Goal: Information Seeking & Learning: Understand process/instructions

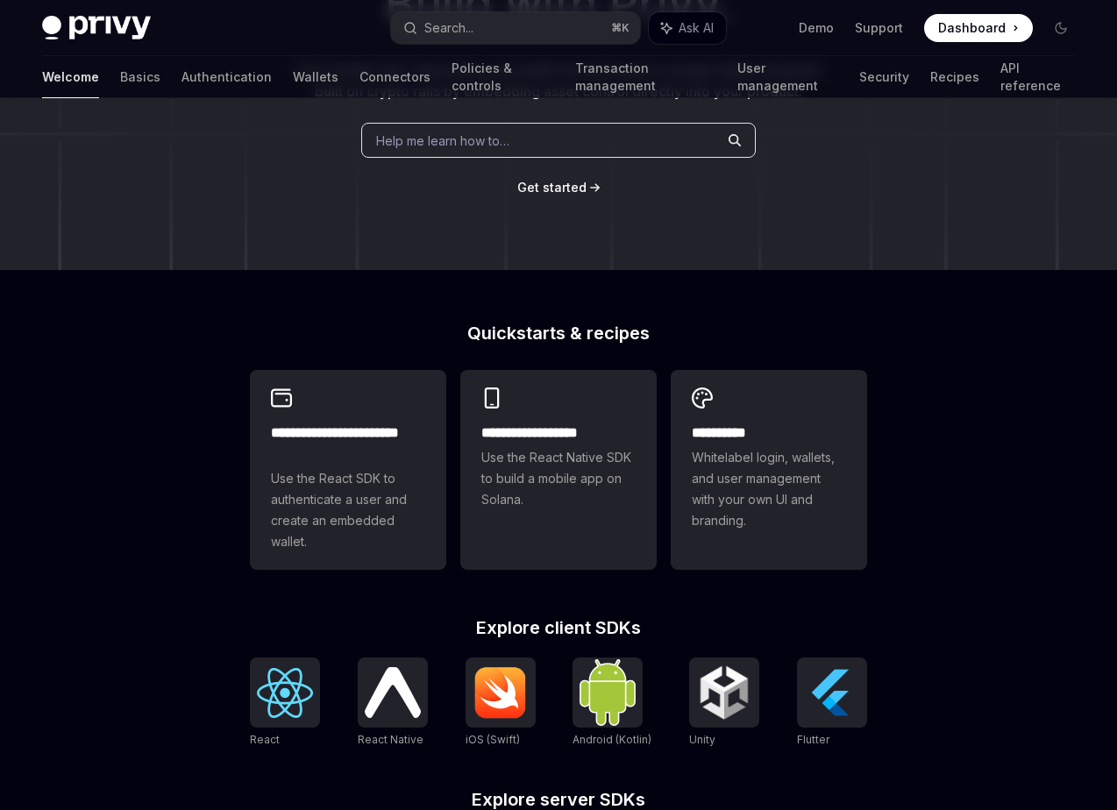
scroll to position [230, 0]
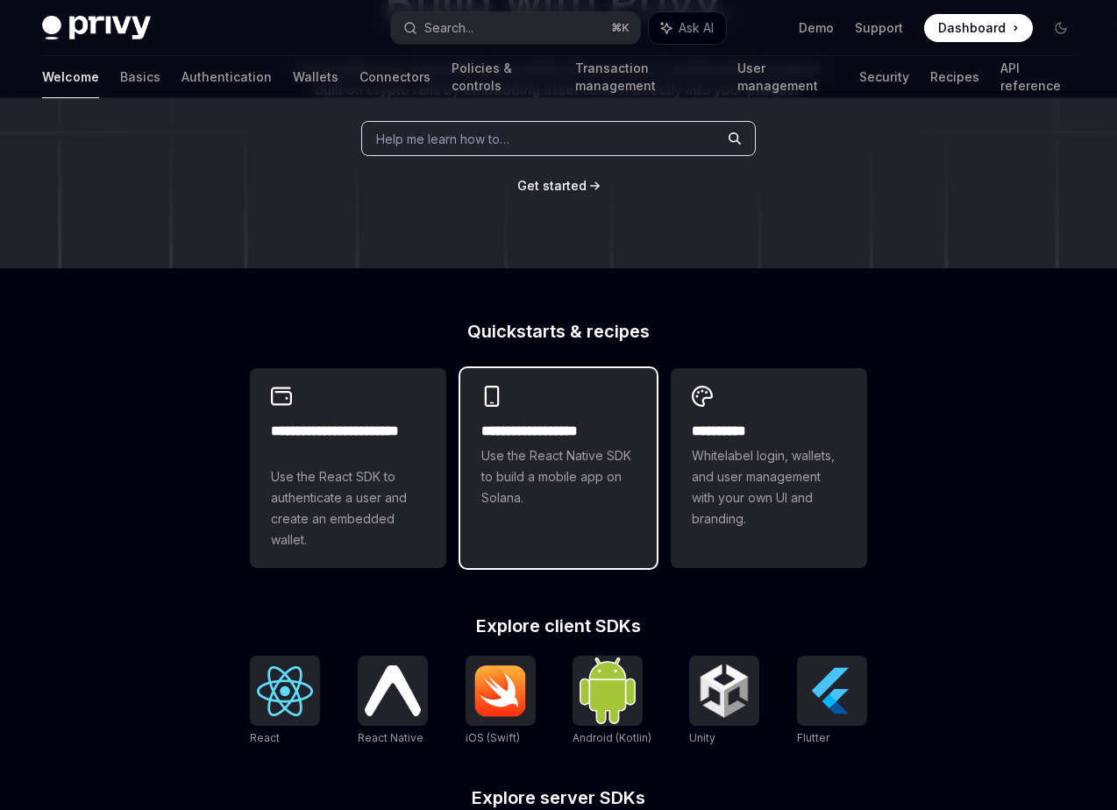
click at [582, 465] on div "**********" at bounding box center [558, 465] width 154 height 88
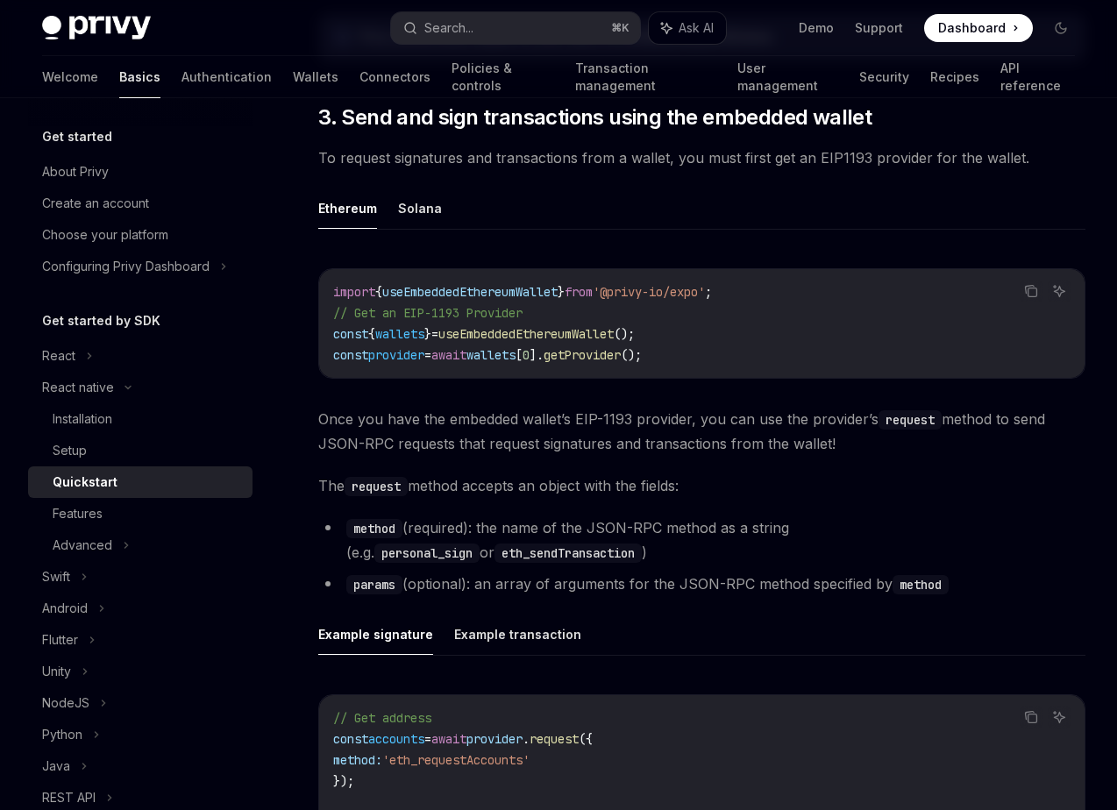
scroll to position [1890, 0]
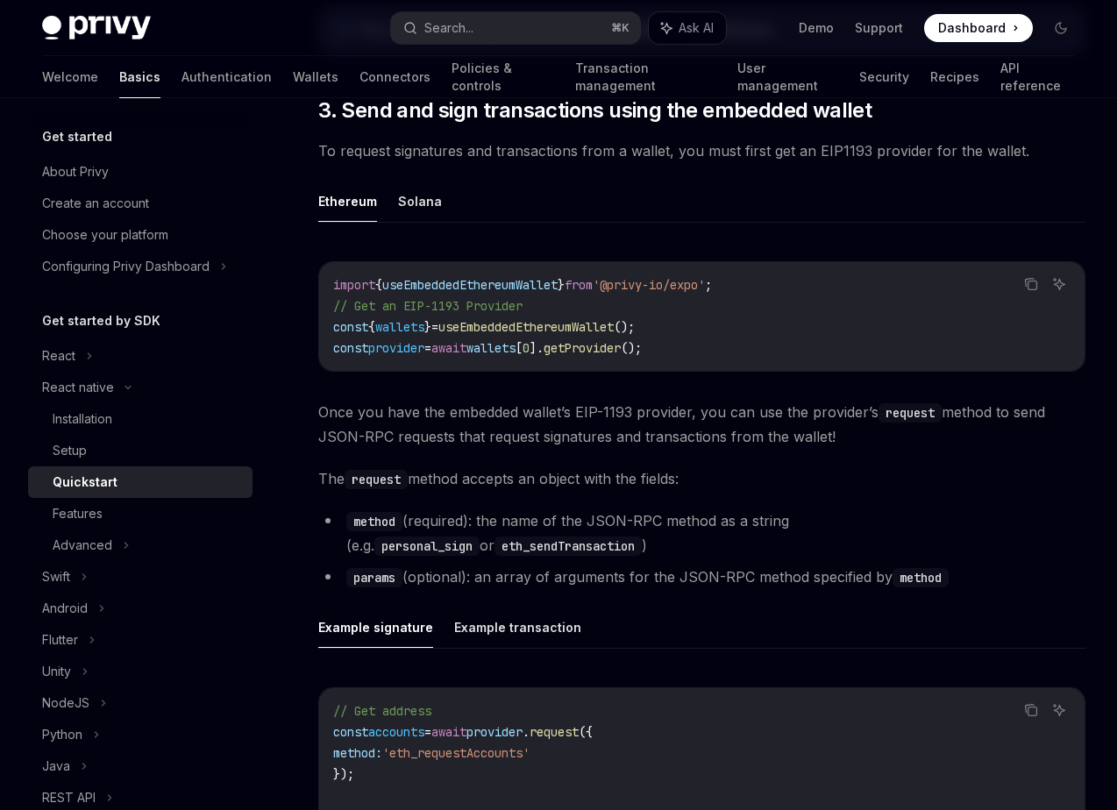
click at [622, 153] on span "To request signatures and transactions from a wallet, you must first get an EIP…" at bounding box center [701, 150] width 767 height 25
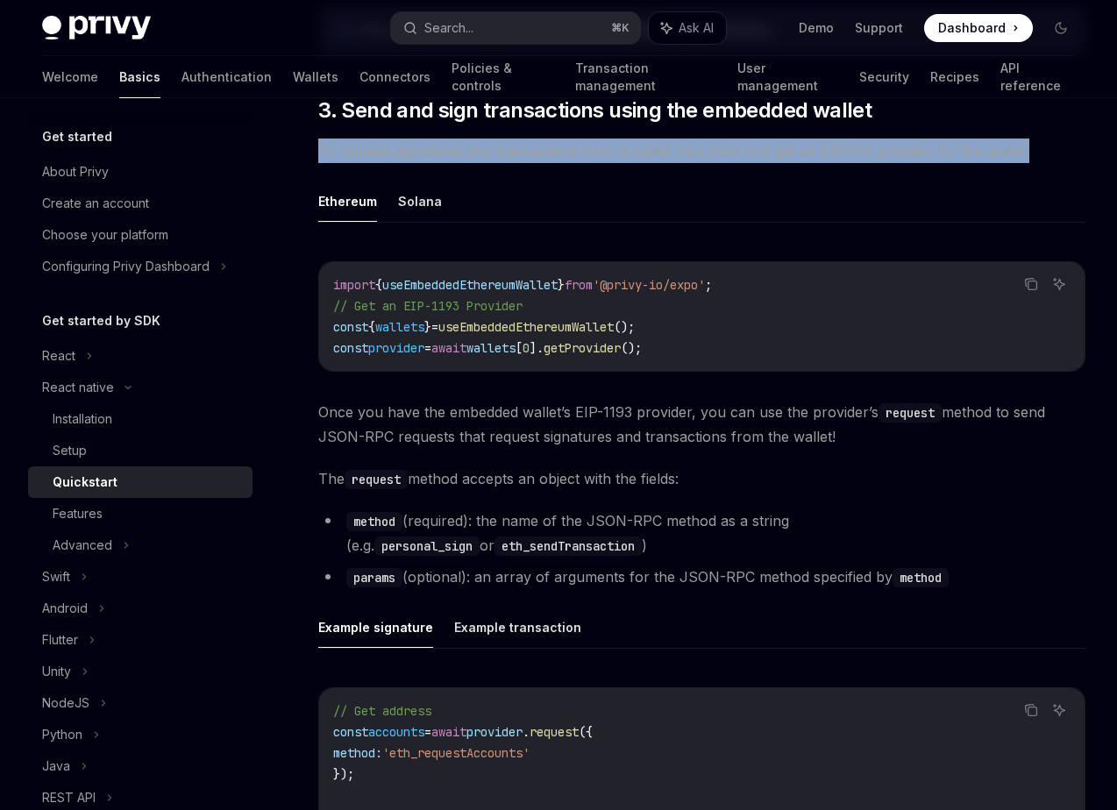
click at [622, 153] on span "To request signatures and transactions from a wallet, you must first get an EIP…" at bounding box center [701, 150] width 767 height 25
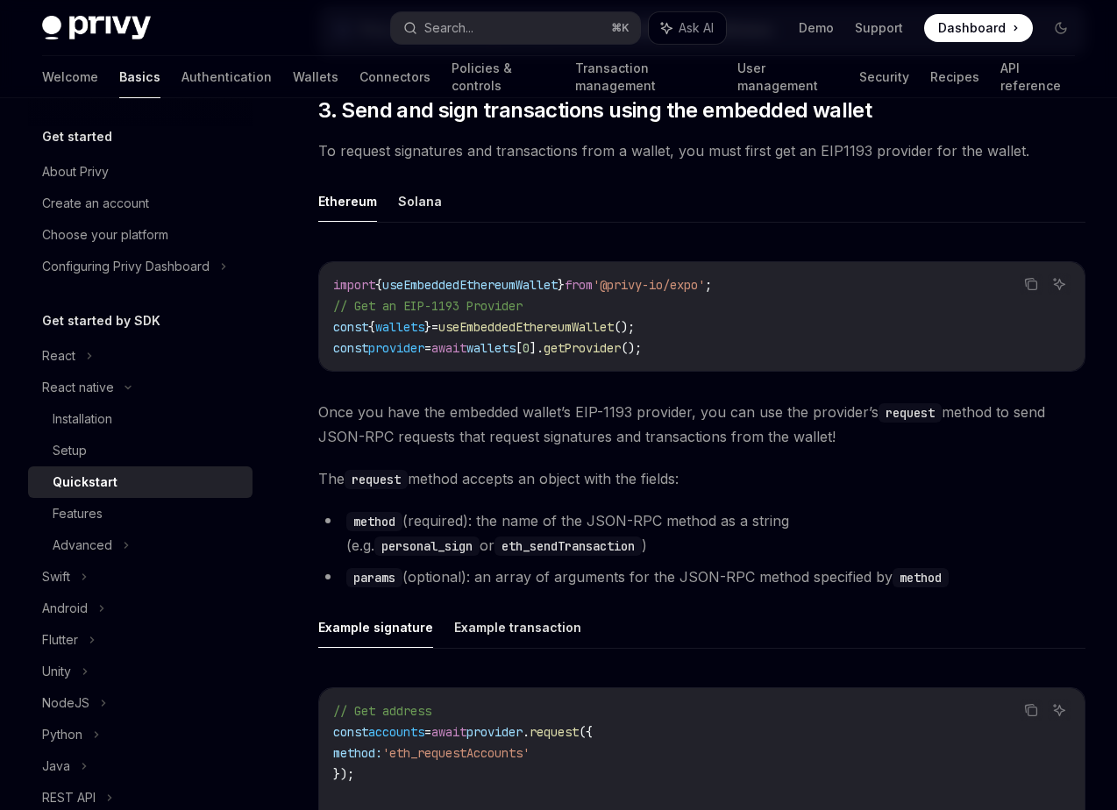
click at [557, 281] on span "useEmbeddedEthereumWallet" at bounding box center [469, 285] width 175 height 16
click at [491, 420] on span "Once you have the embedded wallet’s EIP-1193 provider, you can use the provider…" at bounding box center [701, 424] width 767 height 49
click at [680, 406] on span "Once you have the embedded wallet’s EIP-1193 provider, you can use the provider…" at bounding box center [701, 424] width 767 height 49
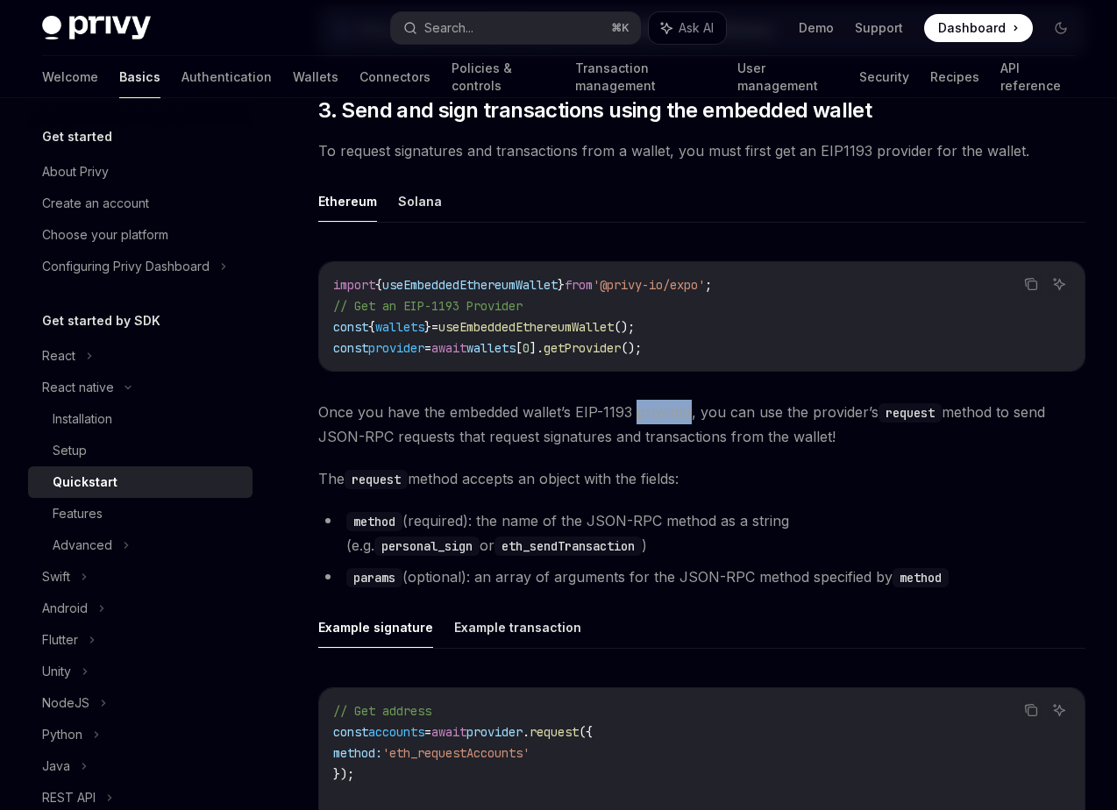
click at [680, 406] on span "Once you have the embedded wallet’s EIP-1193 provider, you can use the provider…" at bounding box center [701, 424] width 767 height 49
click at [869, 434] on span "Once you have the embedded wallet’s EIP-1193 provider, you can use the provider…" at bounding box center [701, 424] width 767 height 49
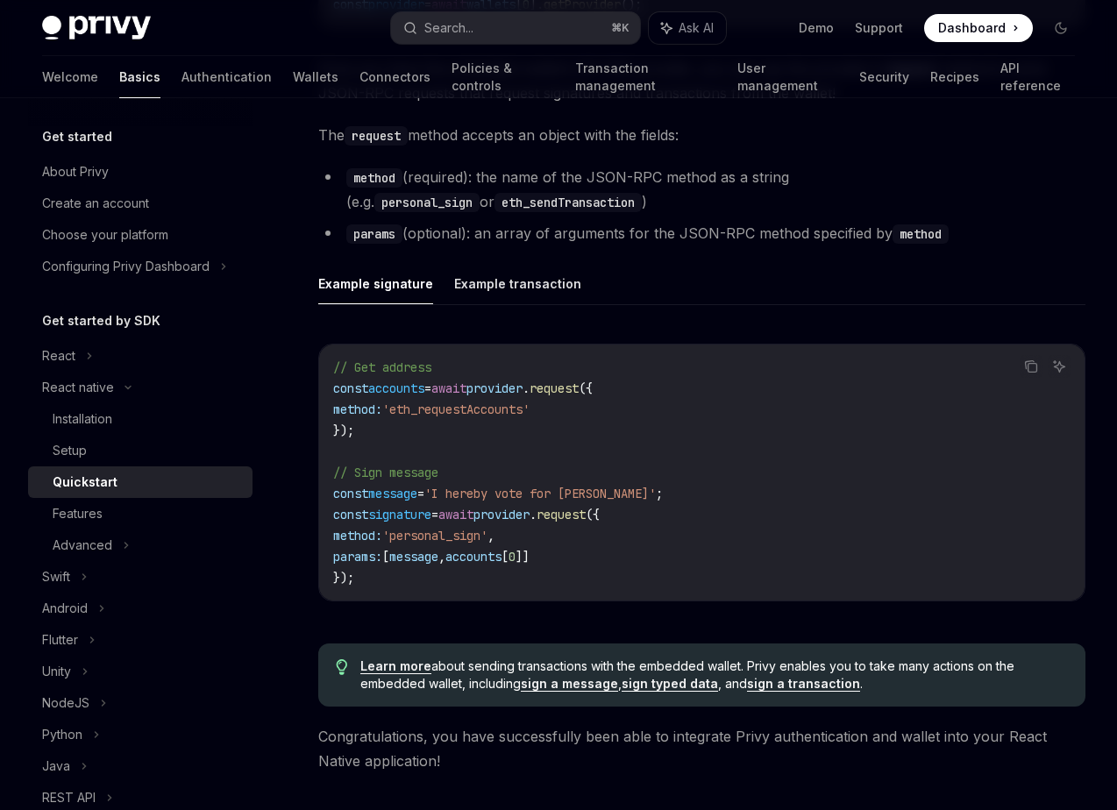
scroll to position [2279, 0]
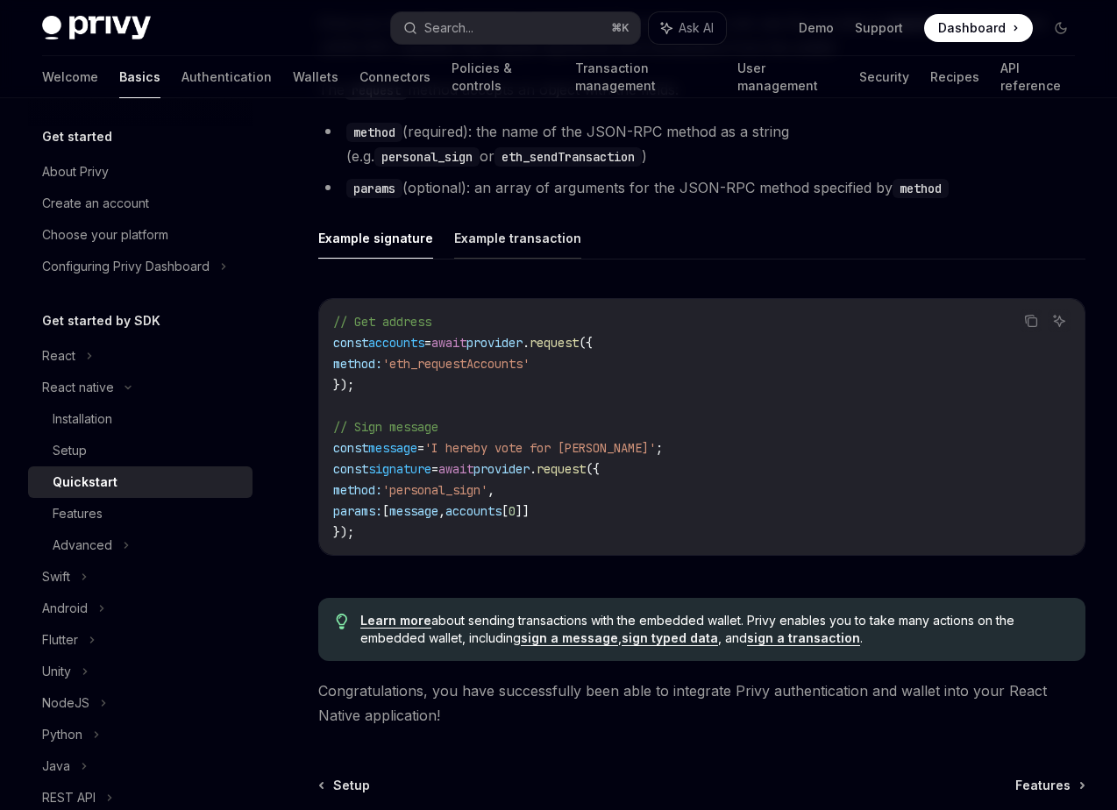
click at [481, 245] on button "Example transaction" at bounding box center [517, 237] width 127 height 41
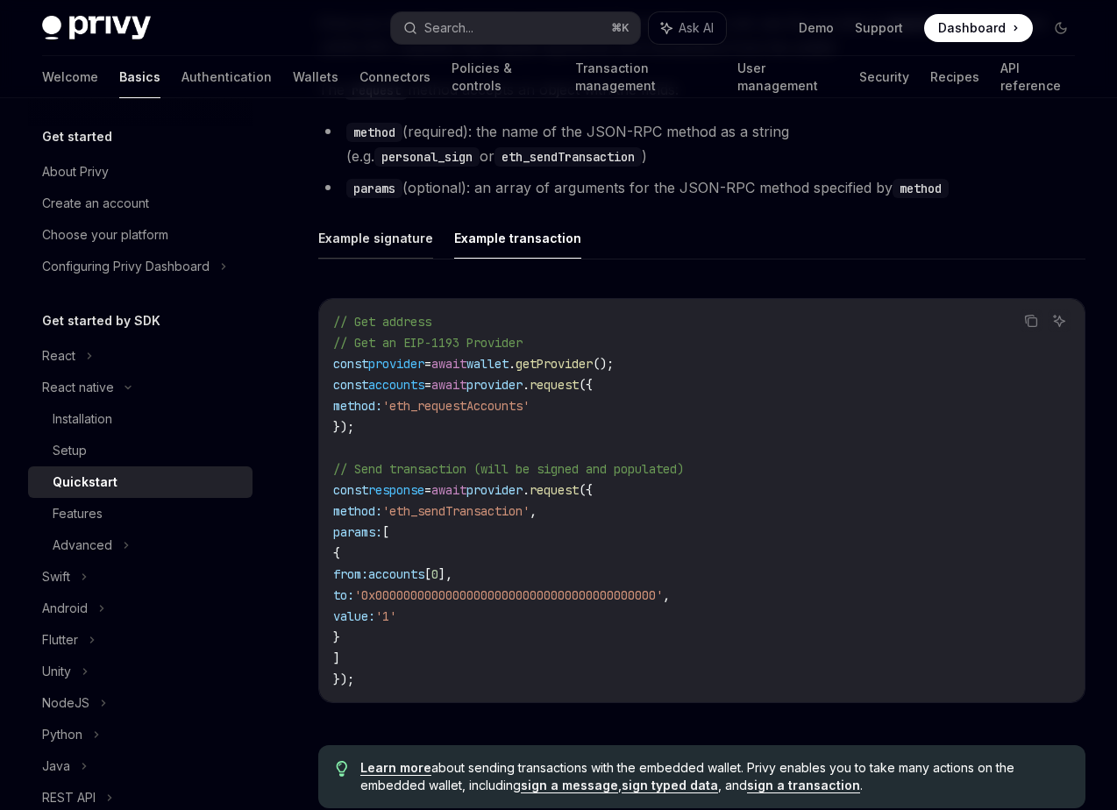
click at [412, 252] on button "Example signature" at bounding box center [375, 237] width 115 height 41
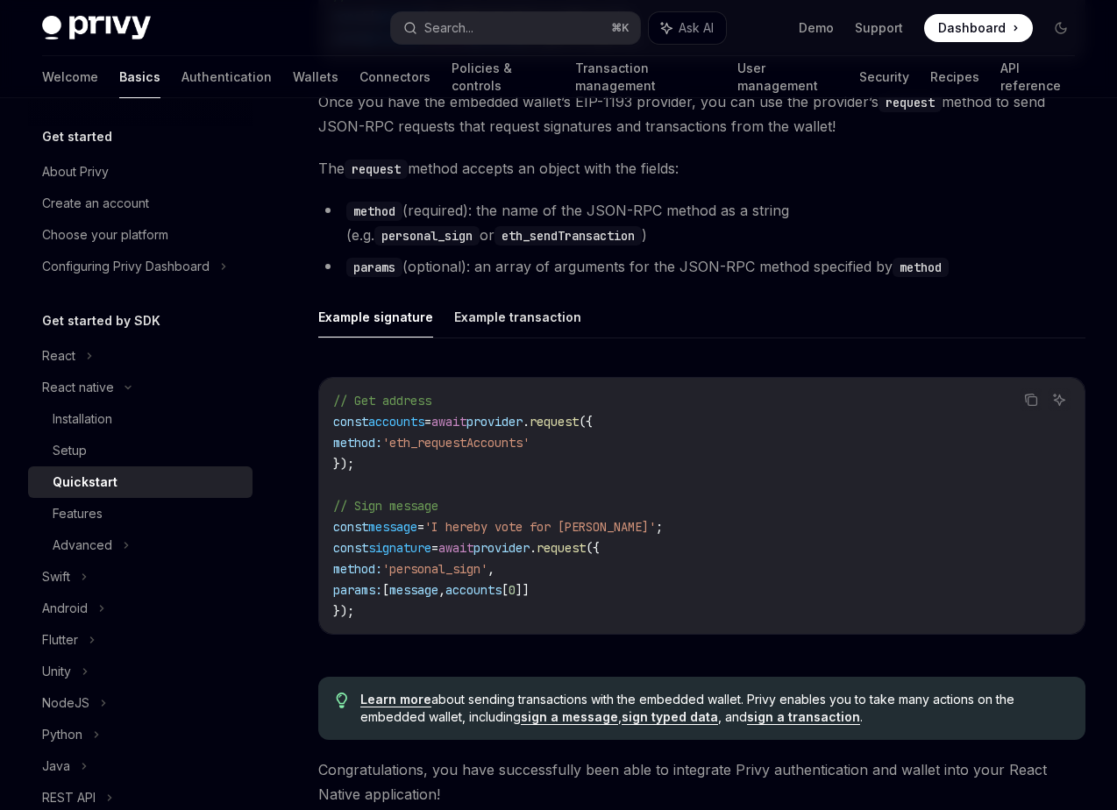
scroll to position [2190, 0]
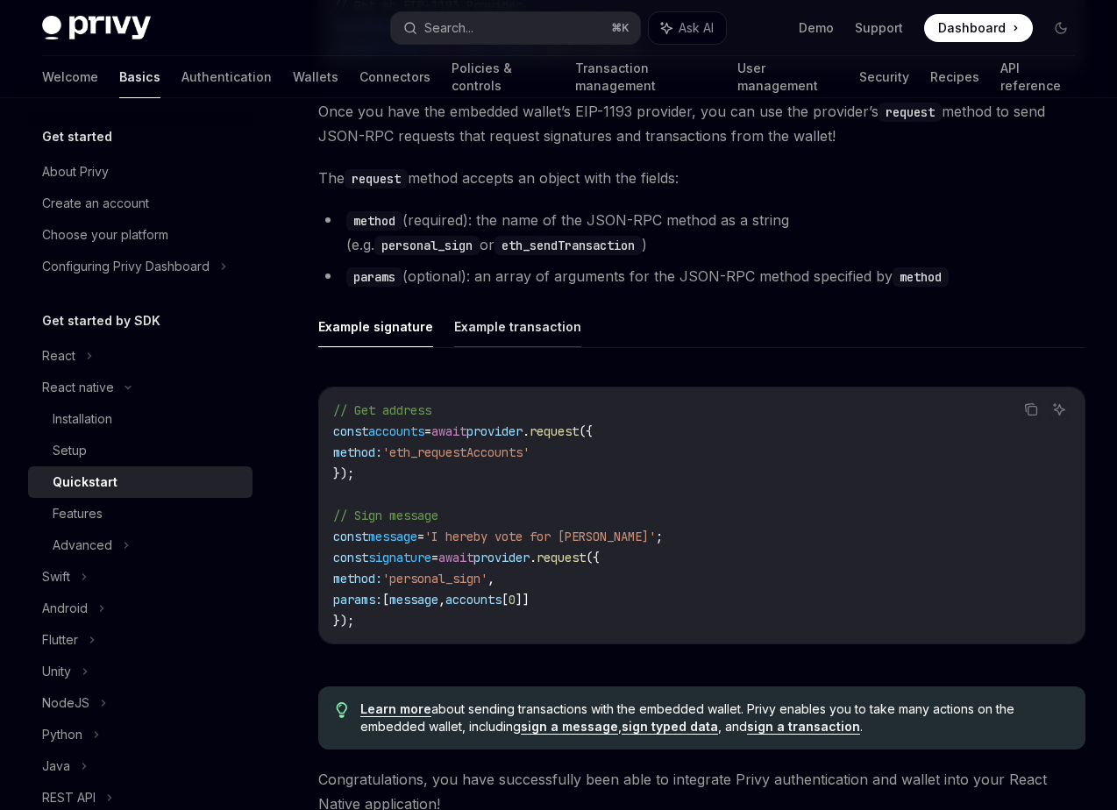
click at [483, 330] on button "Example transaction" at bounding box center [517, 326] width 127 height 41
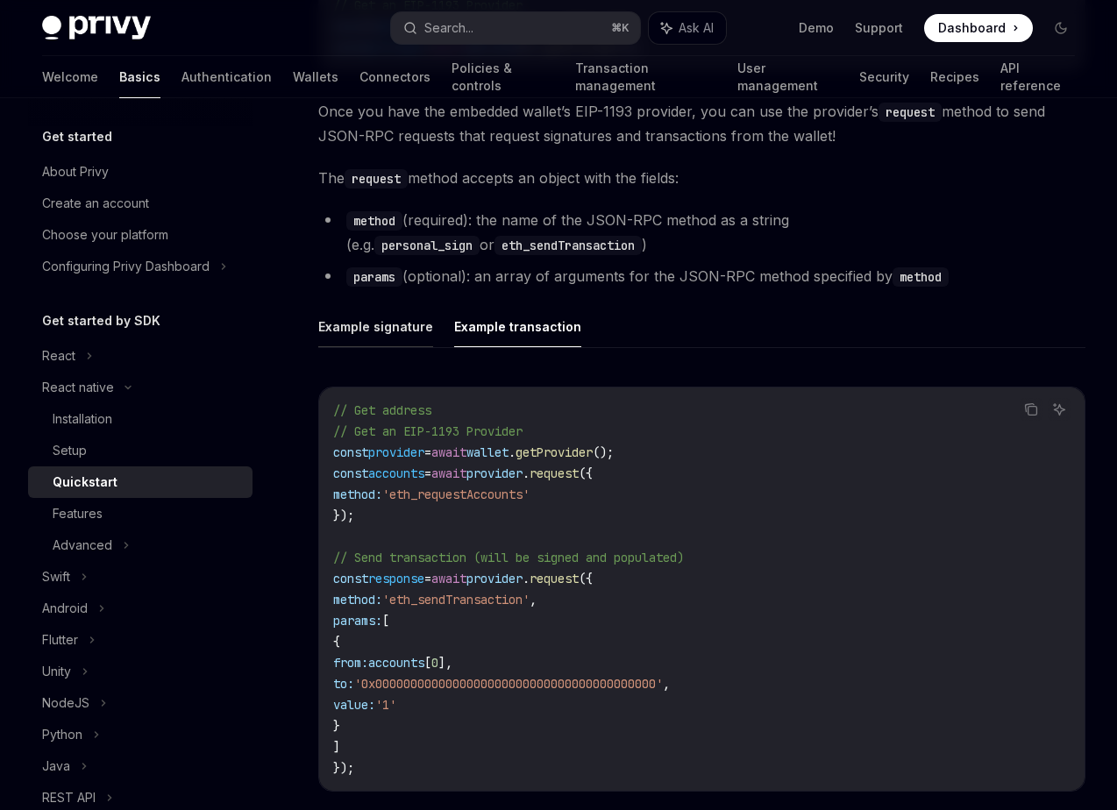
click at [413, 330] on button "Example signature" at bounding box center [375, 326] width 115 height 41
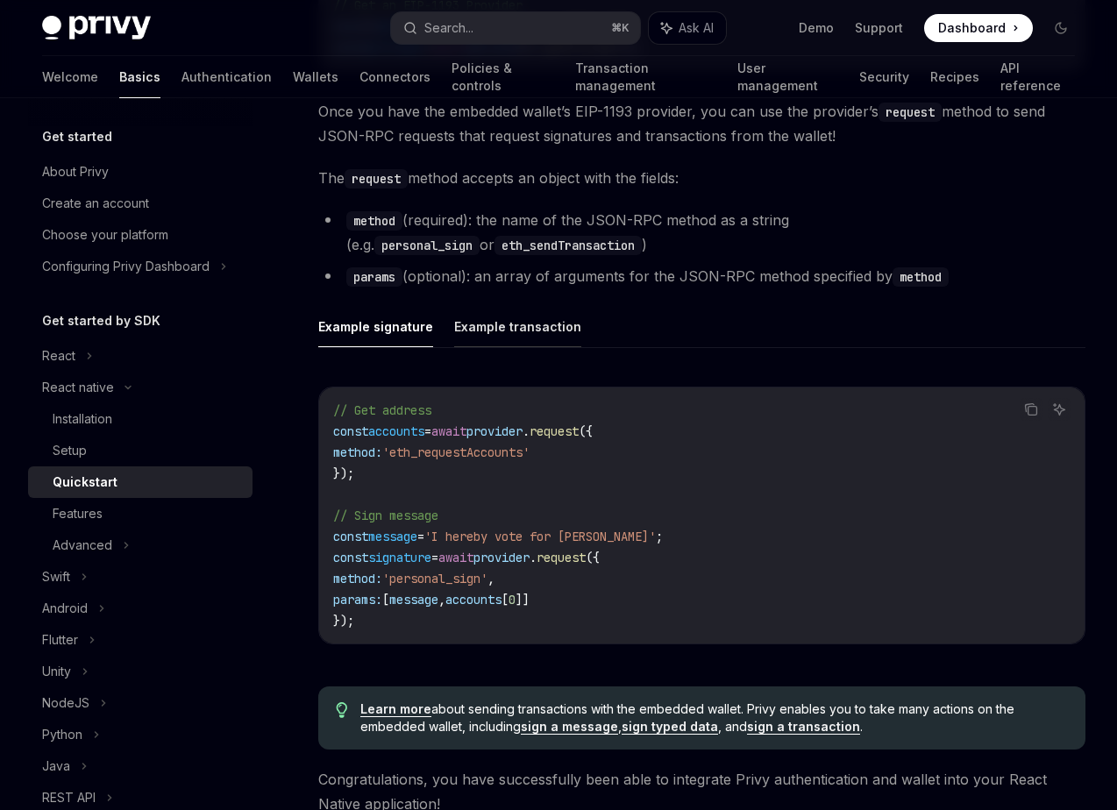
click at [509, 331] on button "Example transaction" at bounding box center [517, 326] width 127 height 41
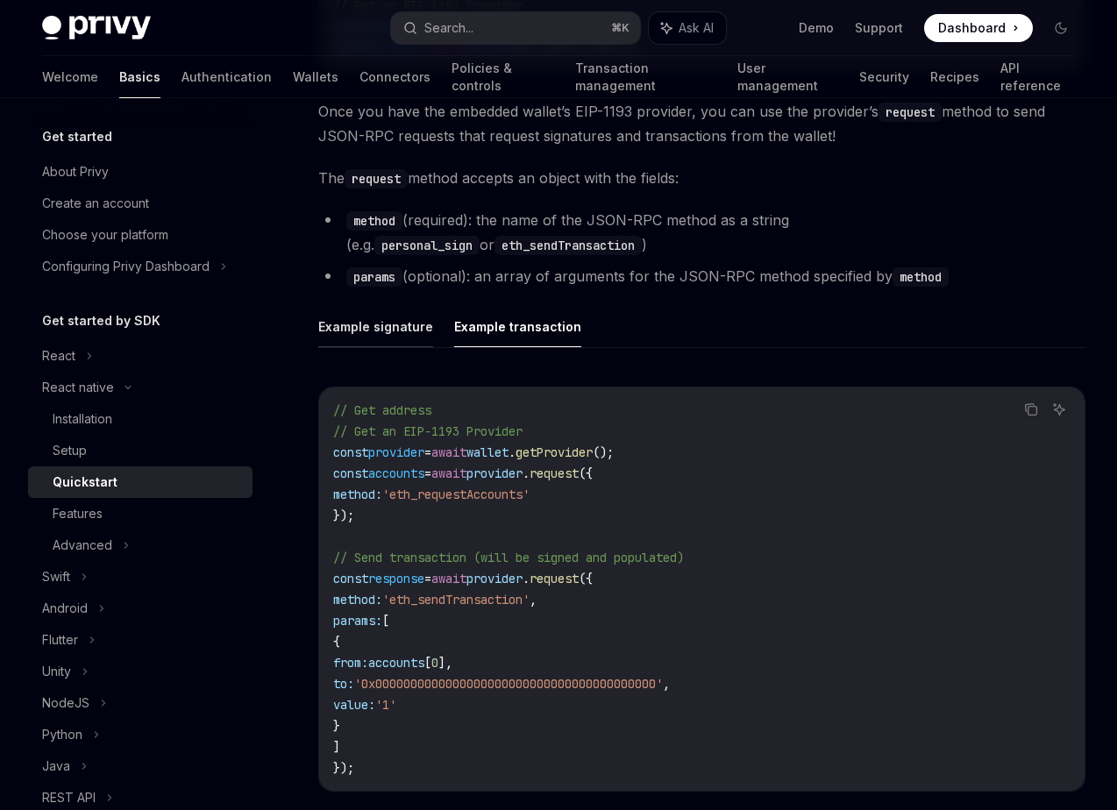
click at [412, 340] on button "Example signature" at bounding box center [375, 326] width 115 height 41
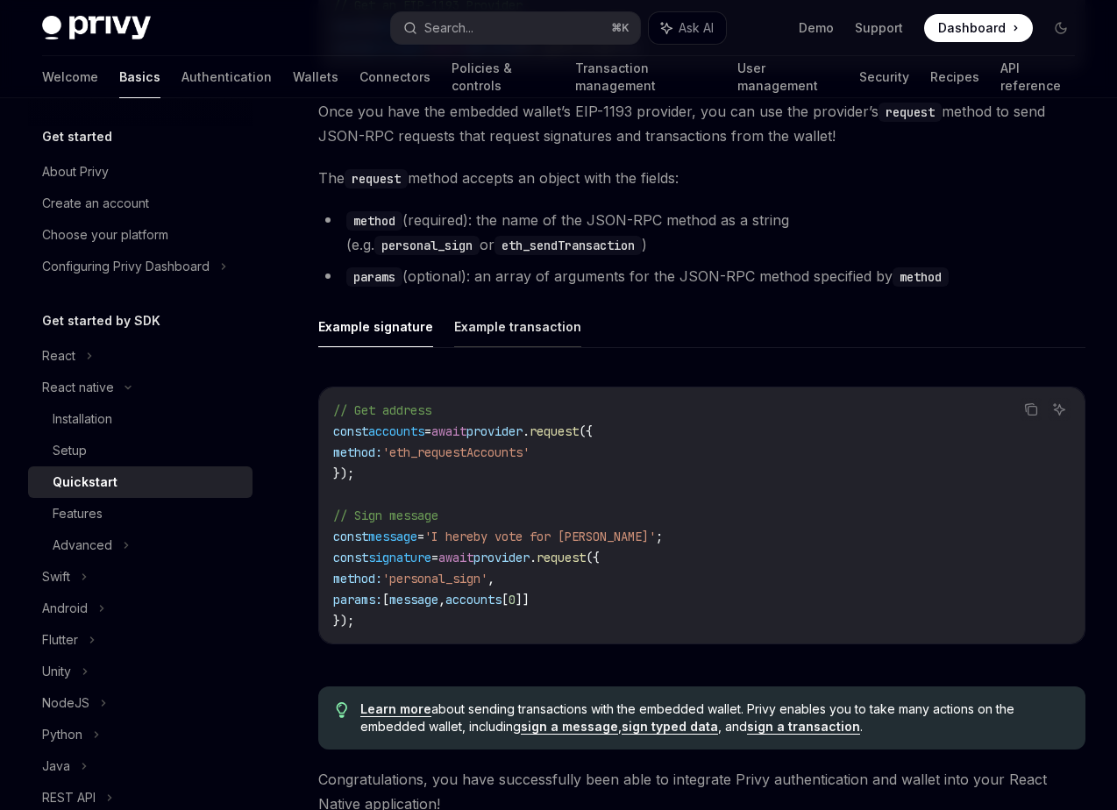
click at [506, 339] on button "Example transaction" at bounding box center [517, 326] width 127 height 41
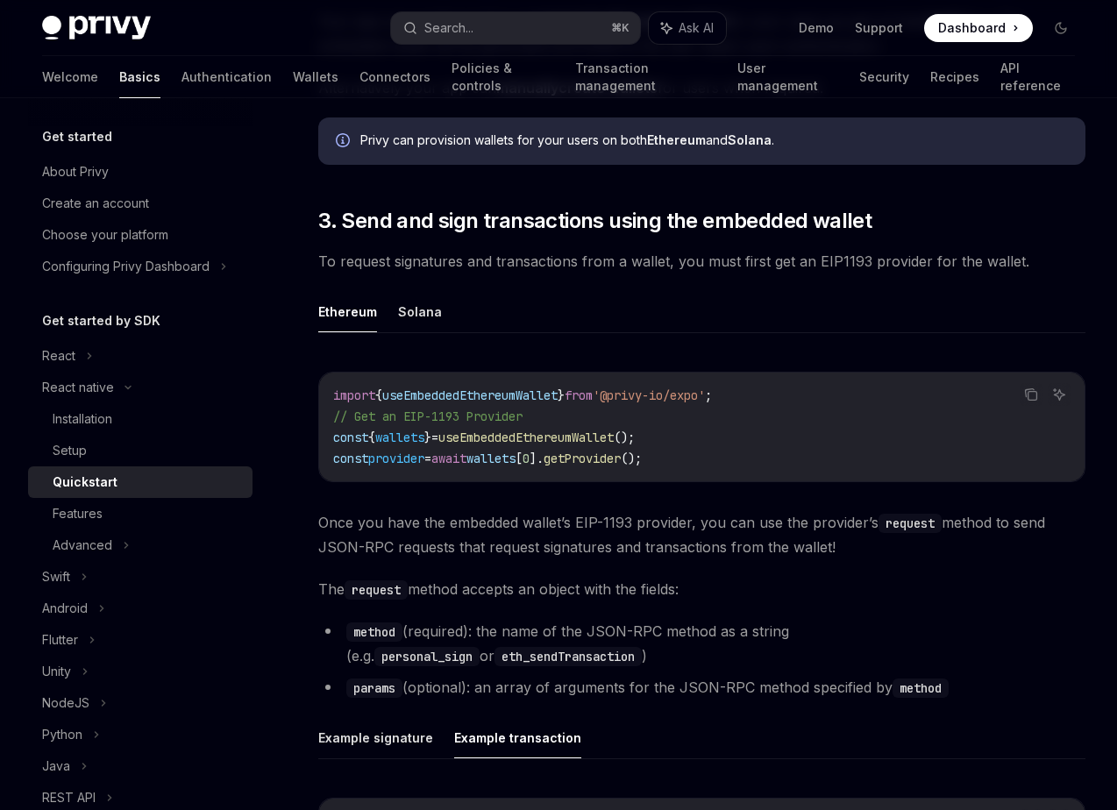
scroll to position [1767, 0]
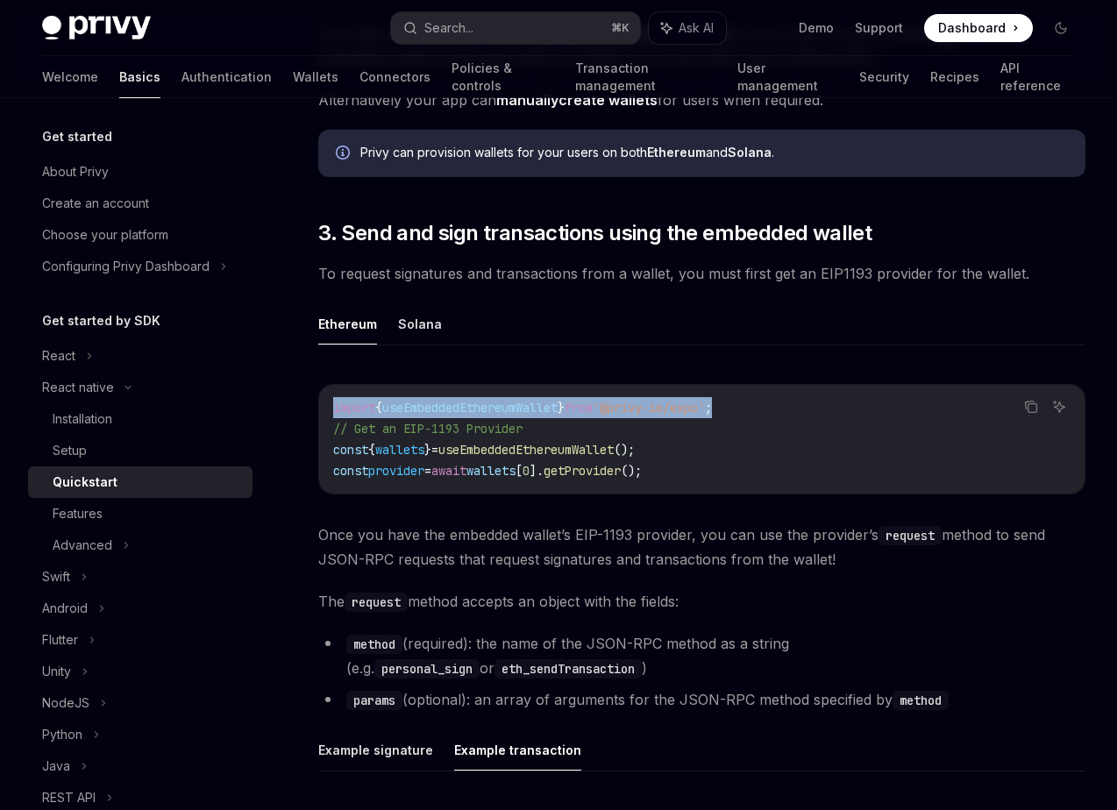
drag, startPoint x: 762, startPoint y: 412, endPoint x: 331, endPoint y: 411, distance: 430.4
click at [331, 411] on div "import { useEmbeddedEthereumWallet } from '@privy-io/expo' ; // Get an EIP-1193…" at bounding box center [701, 439] width 765 height 109
copy span "import { useEmbeddedEthereumWallet } from '@privy-io/expo' ;"
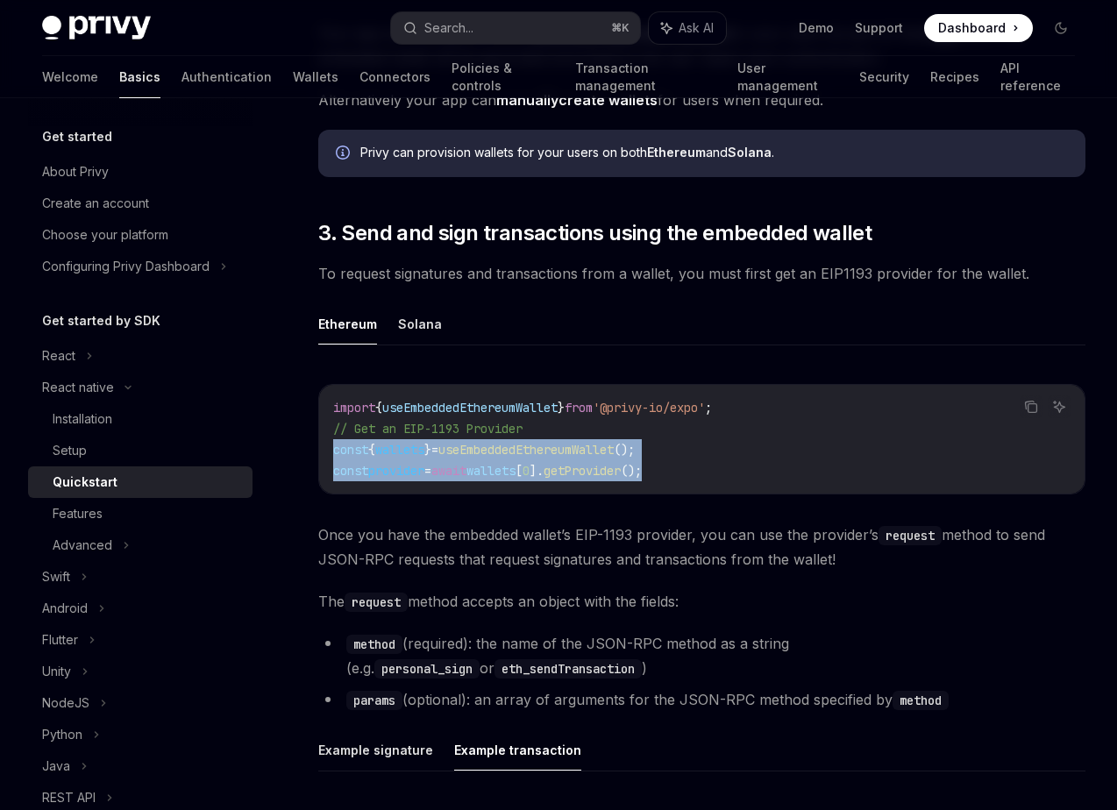
drag, startPoint x: 697, startPoint y: 467, endPoint x: 332, endPoint y: 452, distance: 364.9
click at [333, 452] on code "import { useEmbeddedEthereumWallet } from '@privy-io/expo' ; // Get an EIP-1193…" at bounding box center [701, 439] width 737 height 84
copy code "const { wallets } = useEmbeddedEthereumWallet (); const provider = await wallet…"
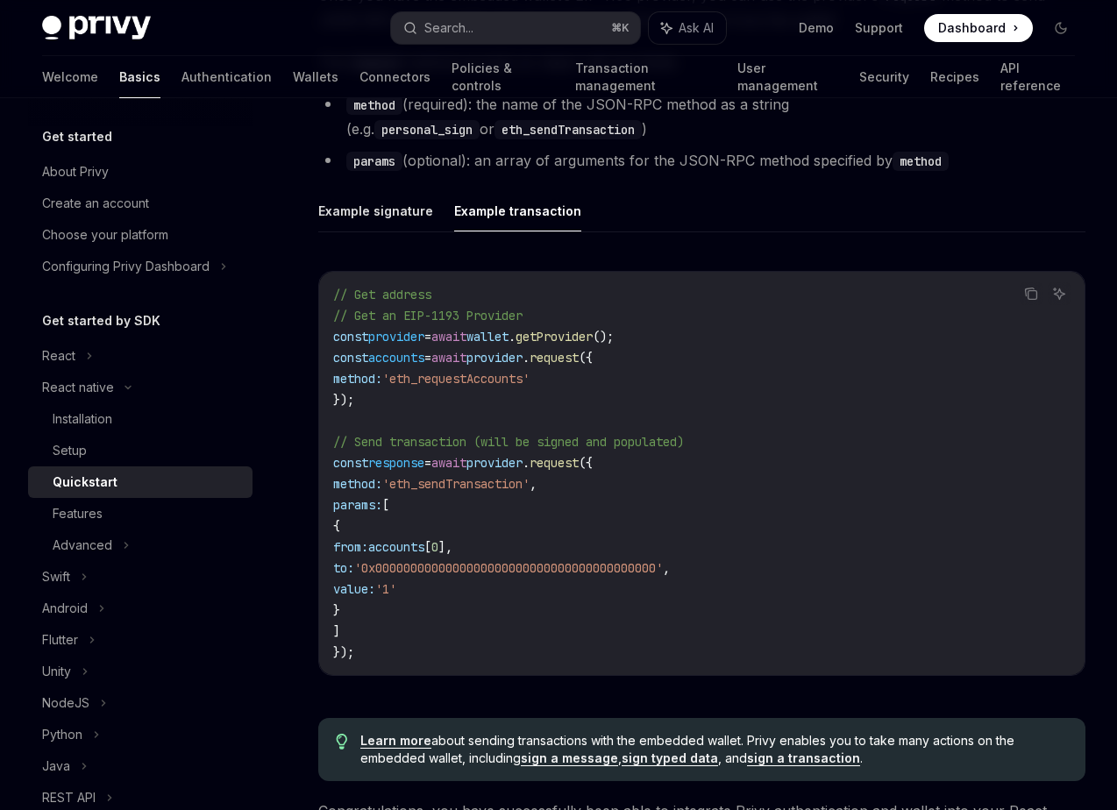
scroll to position [2310, 0]
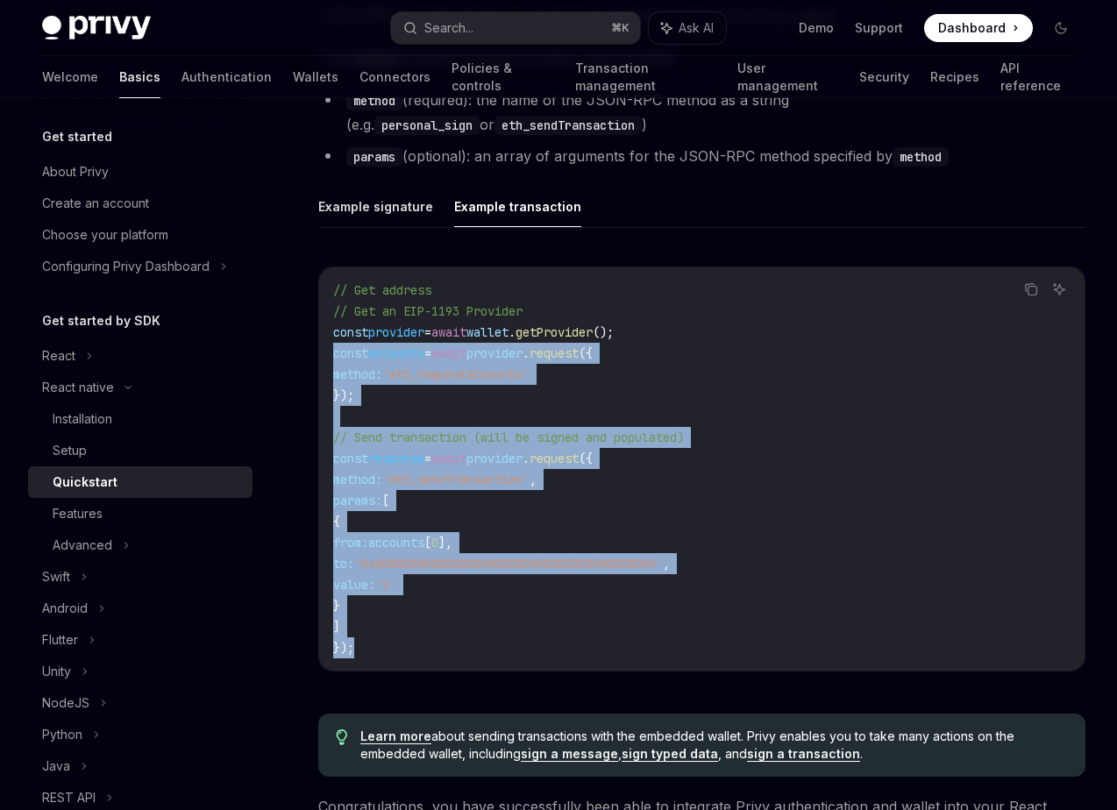
drag, startPoint x: 336, startPoint y: 354, endPoint x: 440, endPoint y: 639, distance: 303.4
click at [440, 639] on code "// Get address // Get an EIP-1193 Provider const provider = await wallet . getP…" at bounding box center [701, 469] width 737 height 379
copy code "const accounts = await provider . request ({ method: 'eth_requestAccounts' }); …"
click at [557, 401] on code "// Get address // Get an EIP-1193 Provider const provider = await wallet . getP…" at bounding box center [701, 469] width 737 height 379
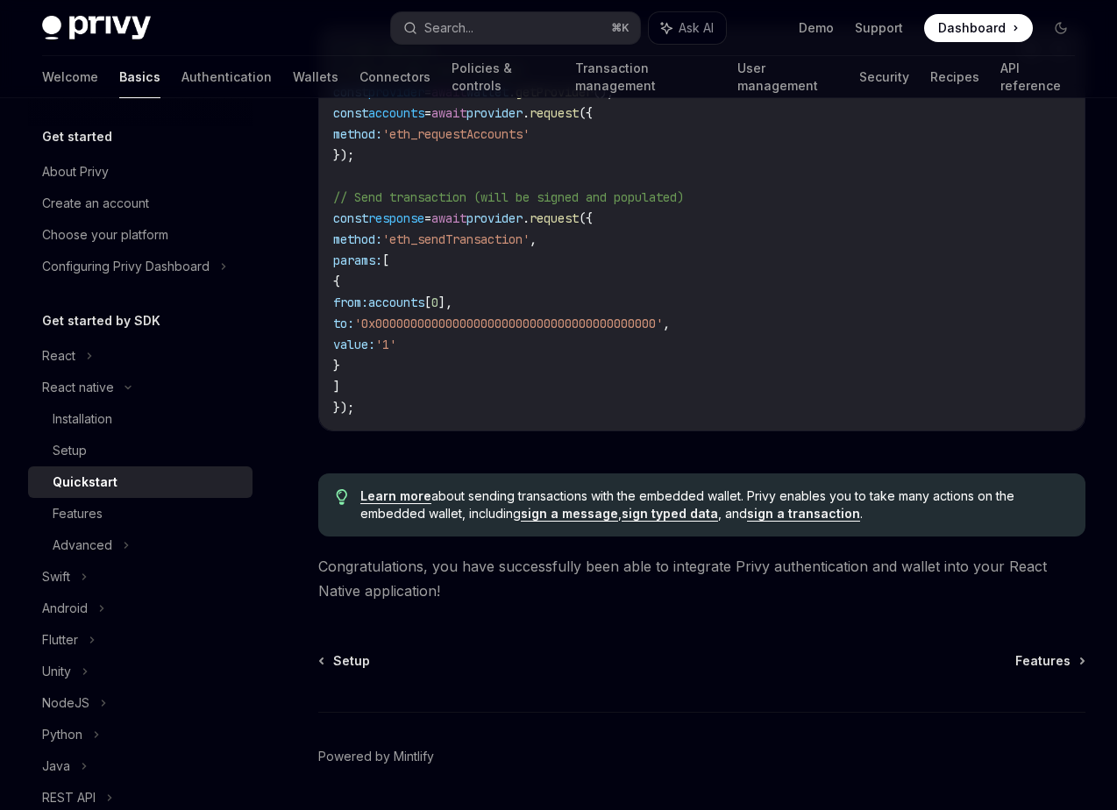
scroll to position [2552, 0]
click at [403, 494] on link "Learn more" at bounding box center [395, 495] width 71 height 16
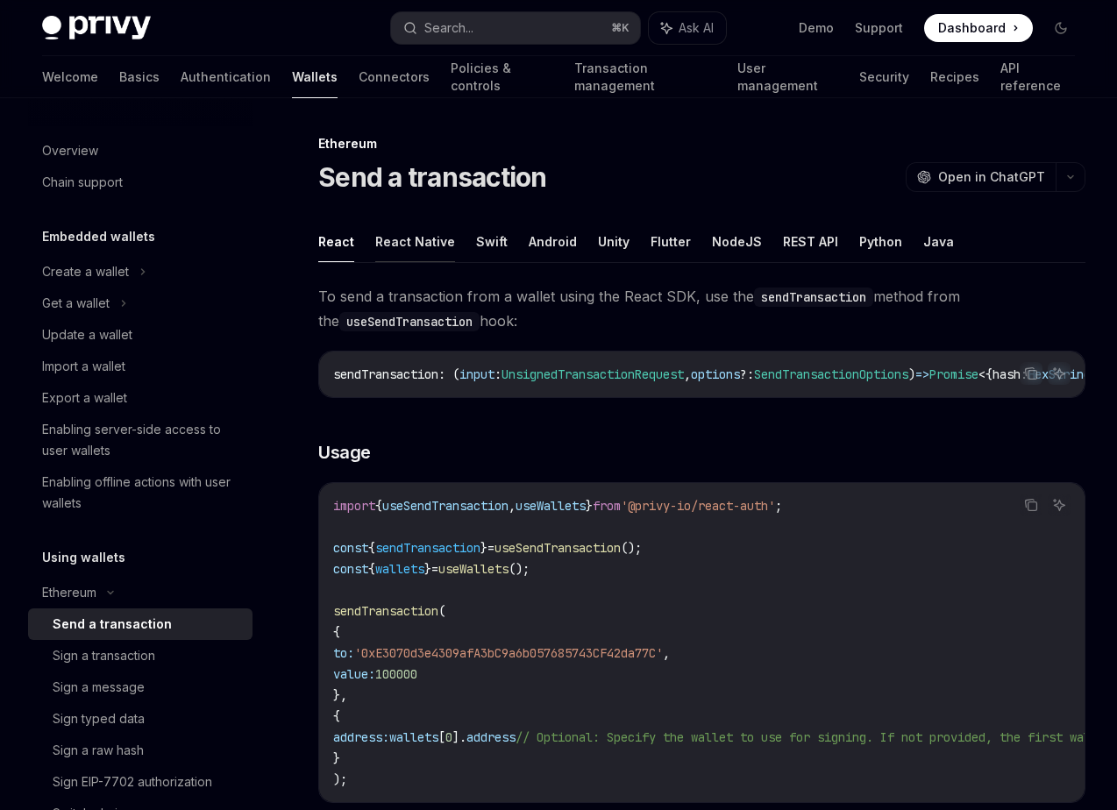
click at [422, 238] on button "React Native" at bounding box center [415, 241] width 80 height 41
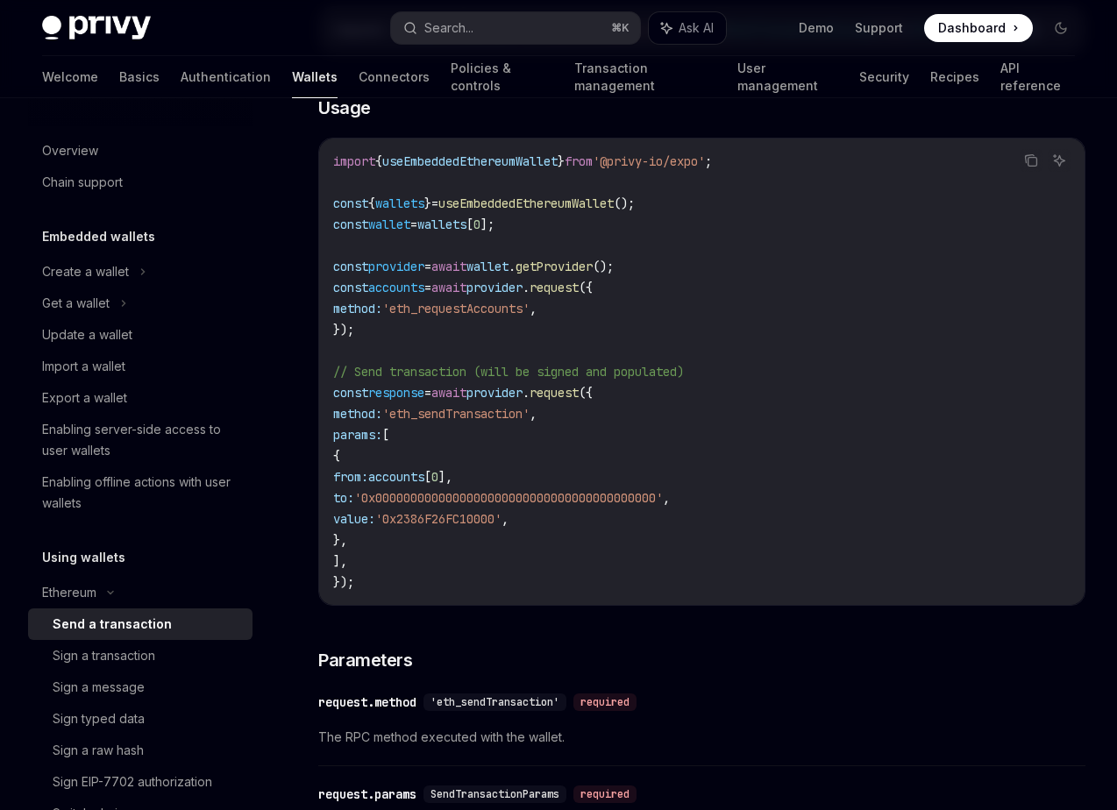
scroll to position [339, 0]
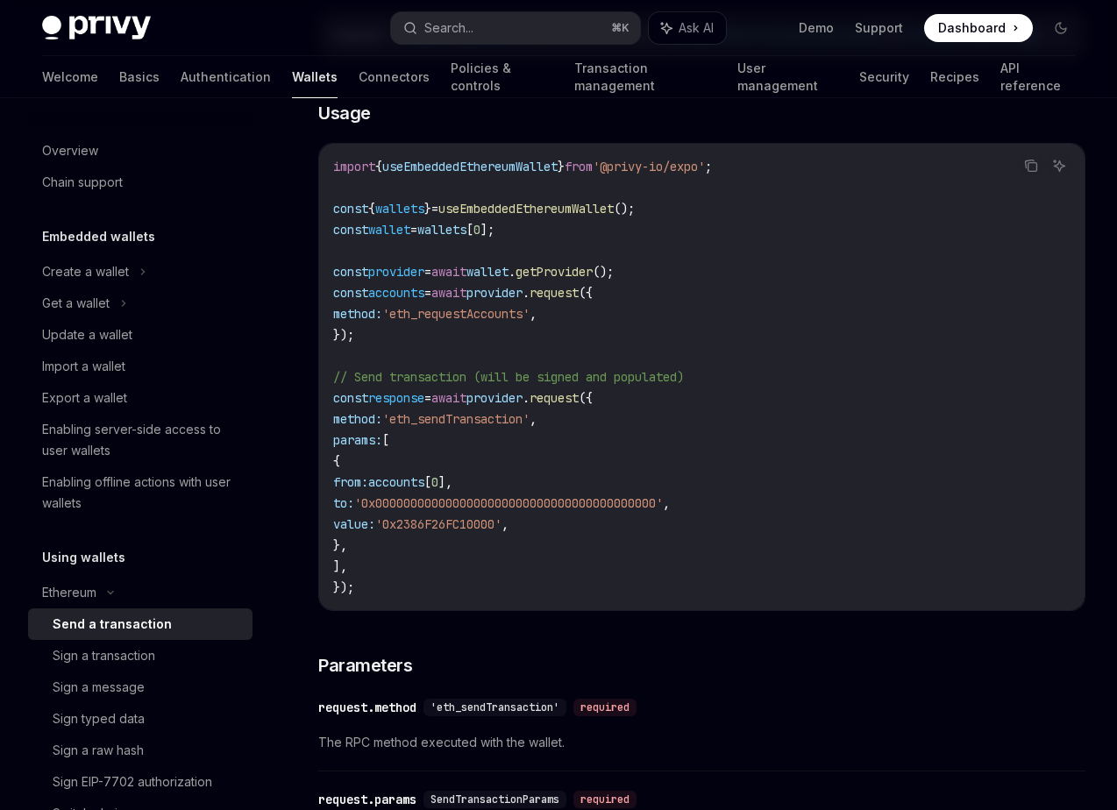
click at [533, 714] on span "'eth_sendTransaction'" at bounding box center [494, 707] width 129 height 14
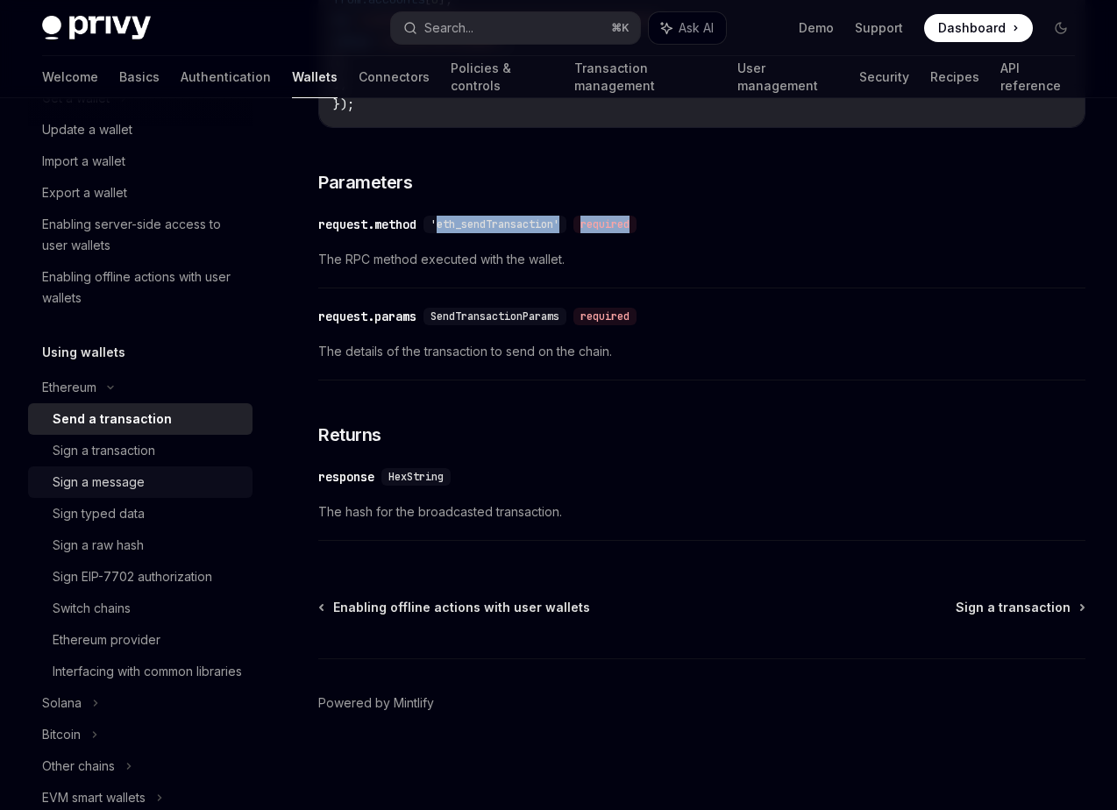
scroll to position [223, 0]
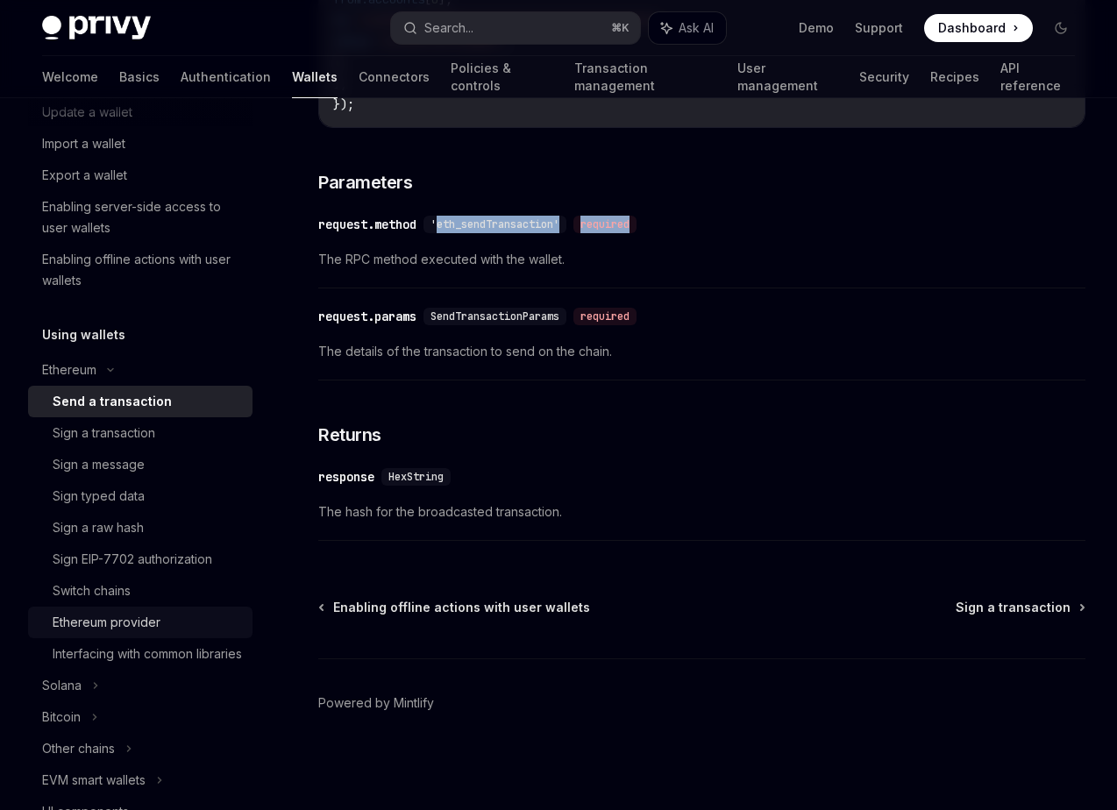
click at [179, 617] on div "Ethereum provider" at bounding box center [147, 622] width 189 height 21
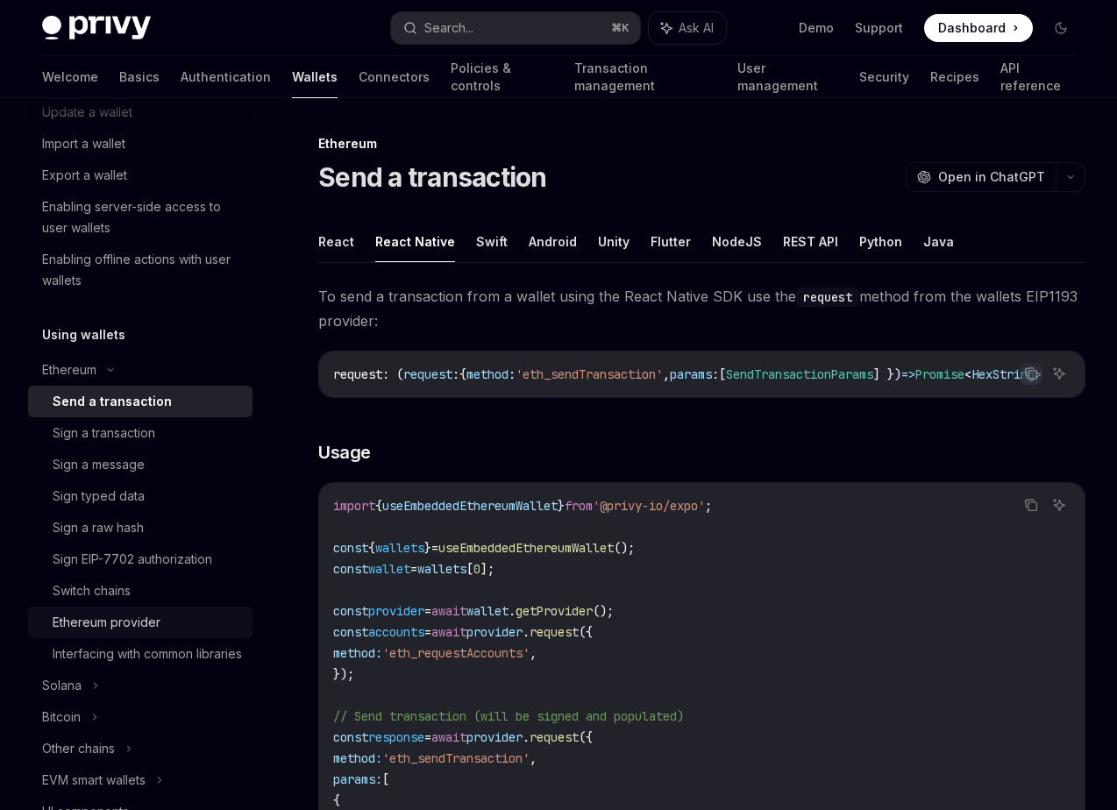
type textarea "*"
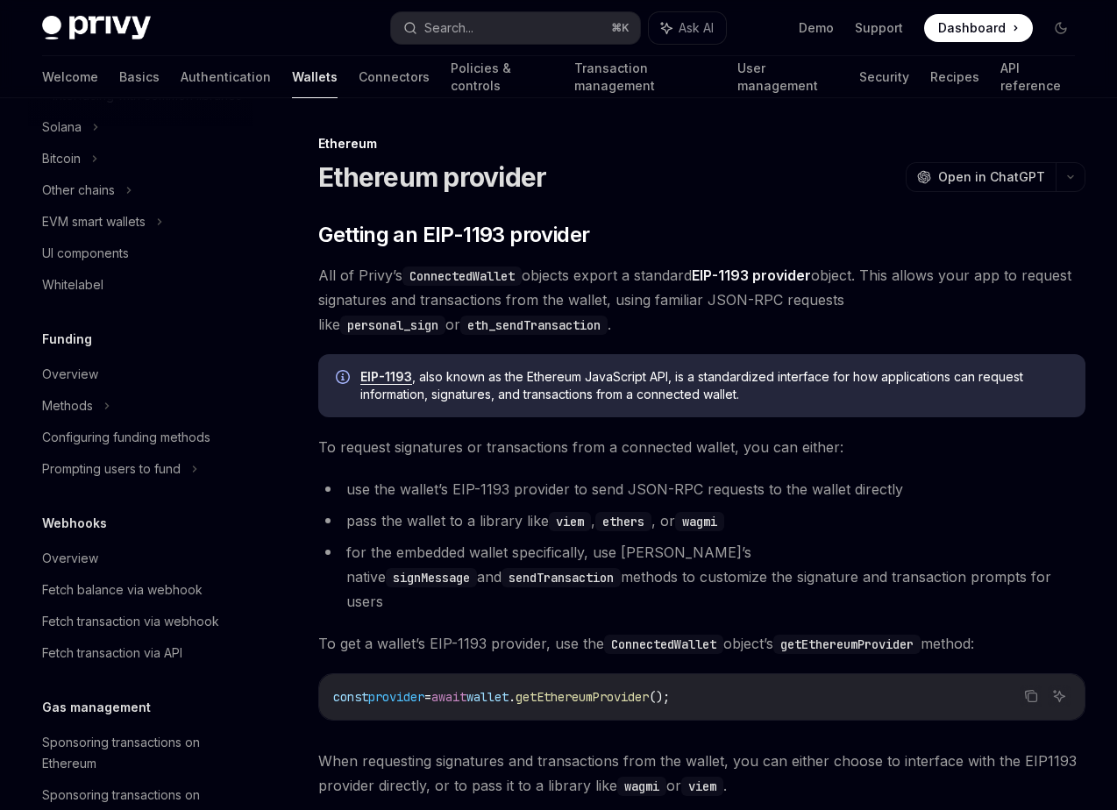
click at [638, 525] on code "ethers" at bounding box center [623, 521] width 56 height 19
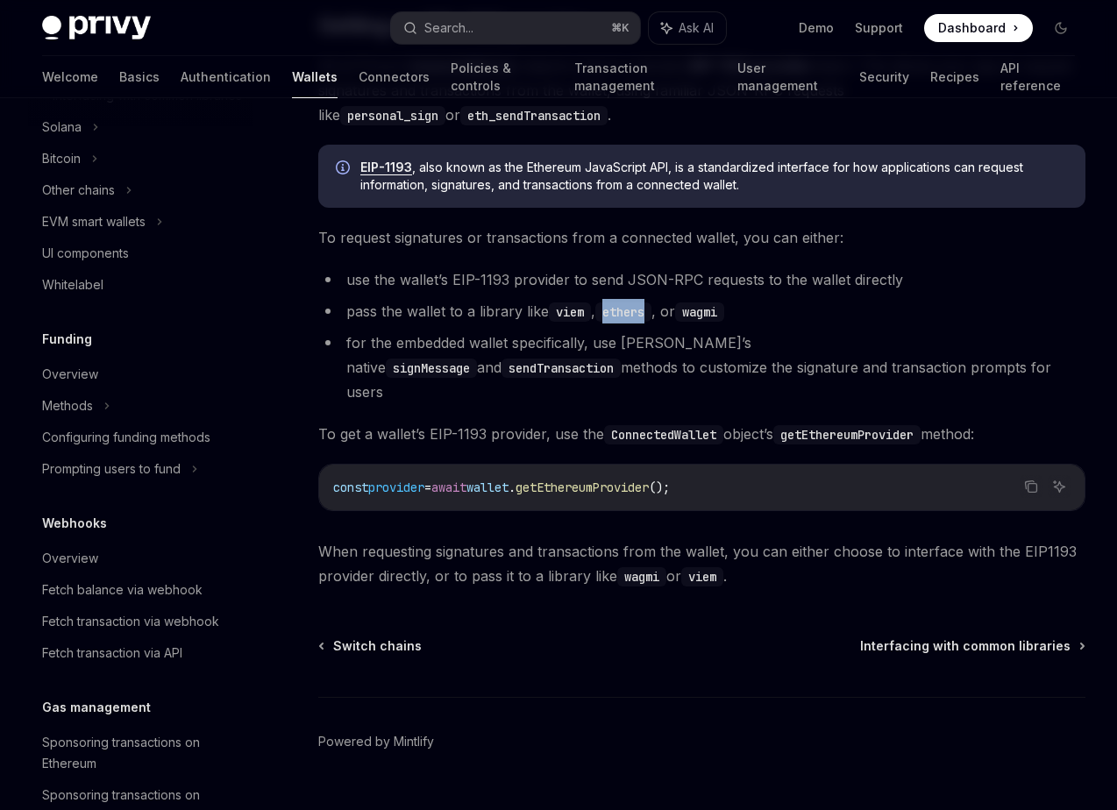
scroll to position [223, 0]
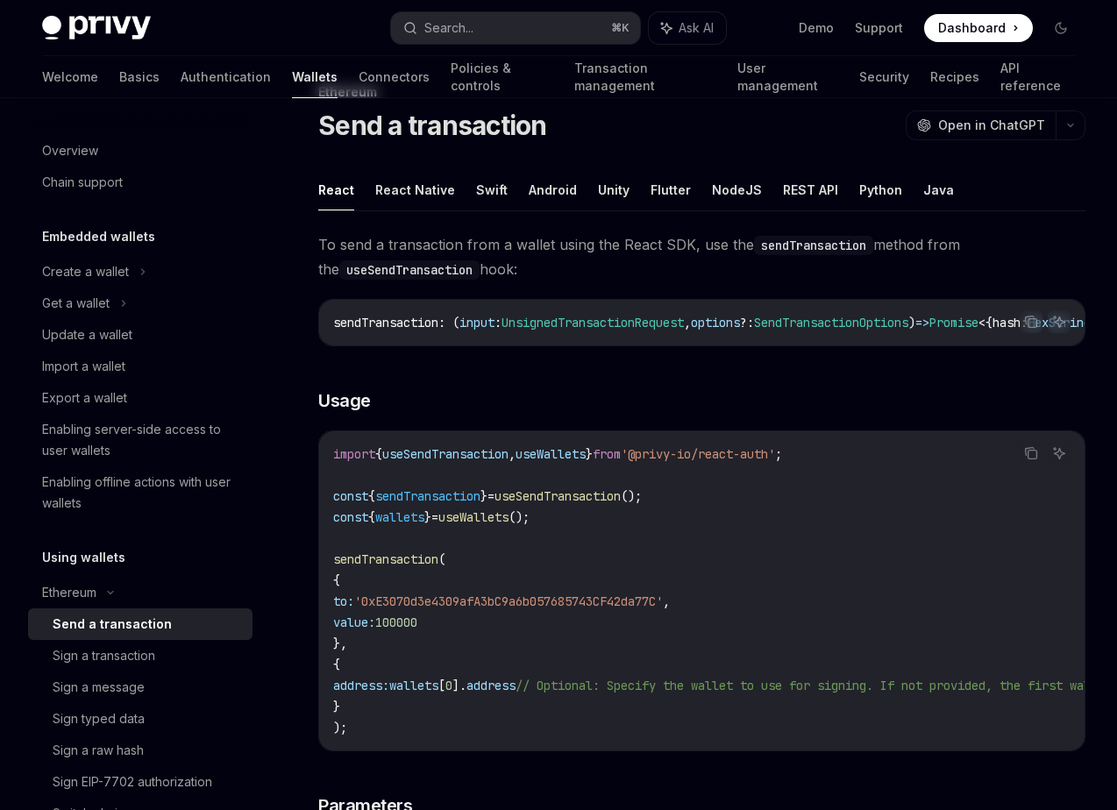
scroll to position [51, 0]
click at [441, 198] on button "React Native" at bounding box center [415, 190] width 80 height 41
type textarea "*"
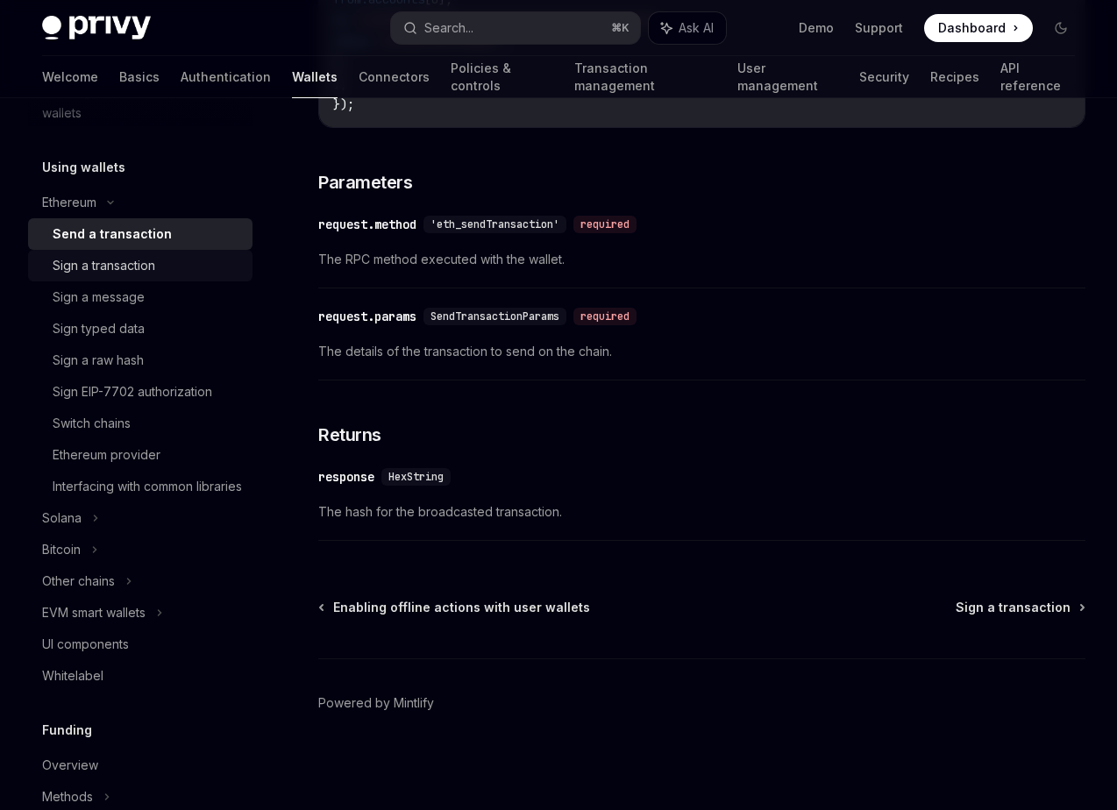
scroll to position [398, 0]
